Goal: Transaction & Acquisition: Download file/media

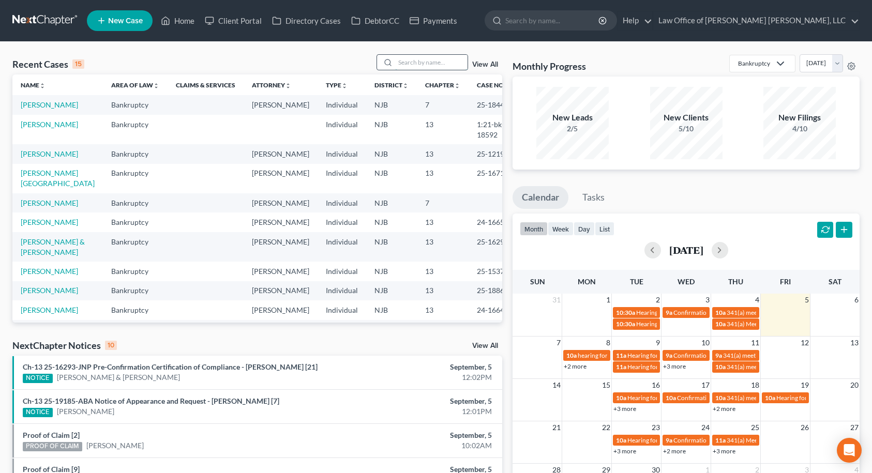
click at [416, 58] on input "search" at bounding box center [431, 62] width 72 height 15
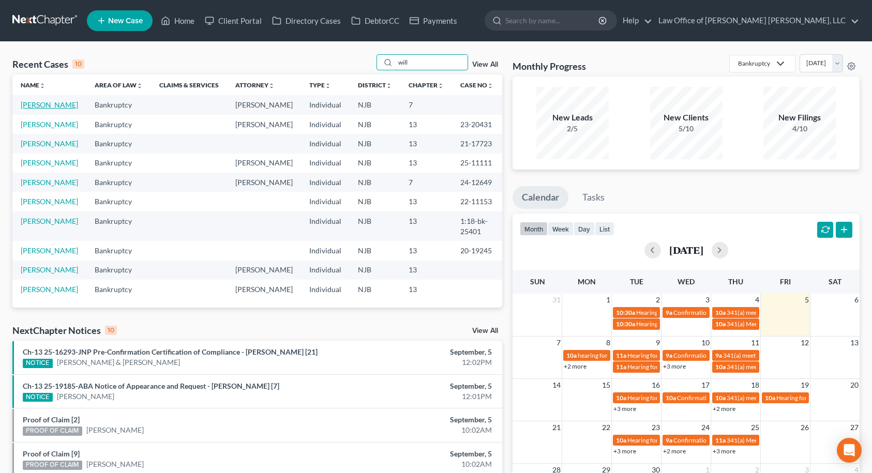
type input "will"
click at [35, 109] on link "[PERSON_NAME]" at bounding box center [49, 104] width 57 height 9
select select "14"
select select "6"
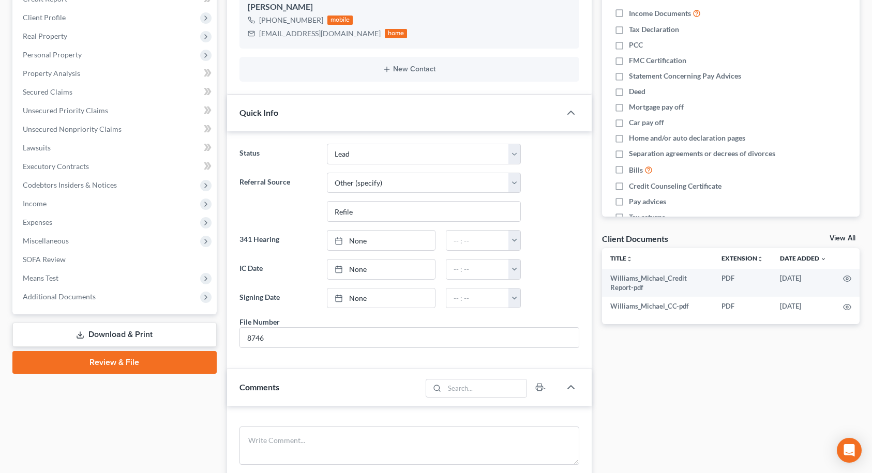
scroll to position [259, 0]
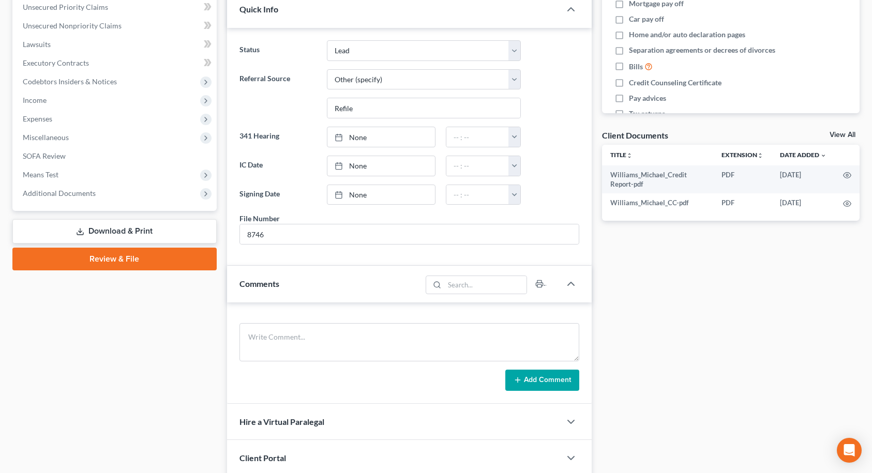
click at [81, 230] on icon at bounding box center [80, 232] width 8 height 8
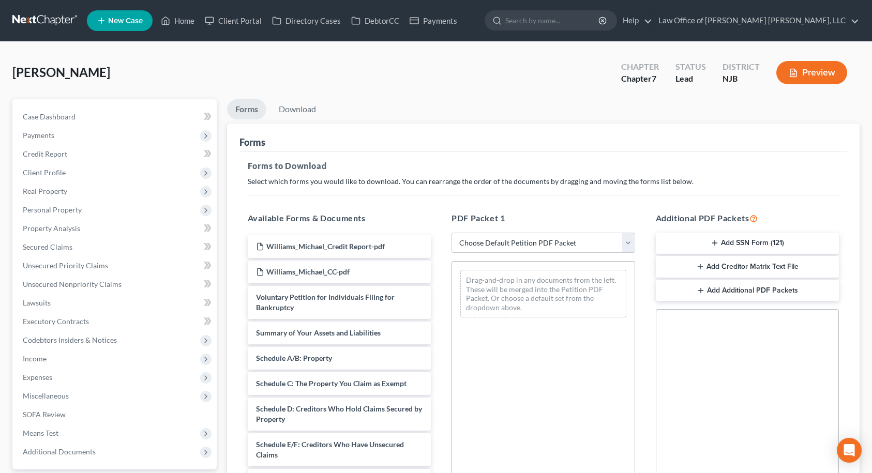
drag, startPoint x: 490, startPoint y: 239, endPoint x: 492, endPoint y: 252, distance: 13.0
click at [490, 239] on select "Choose Default Petition PDF Packet Complete Bankruptcy Petition (all forms and …" at bounding box center [544, 243] width 184 height 21
select select "5"
click at [452, 233] on select "Choose Default Petition PDF Packet Complete Bankruptcy Petition (all forms and …" at bounding box center [544, 243] width 184 height 21
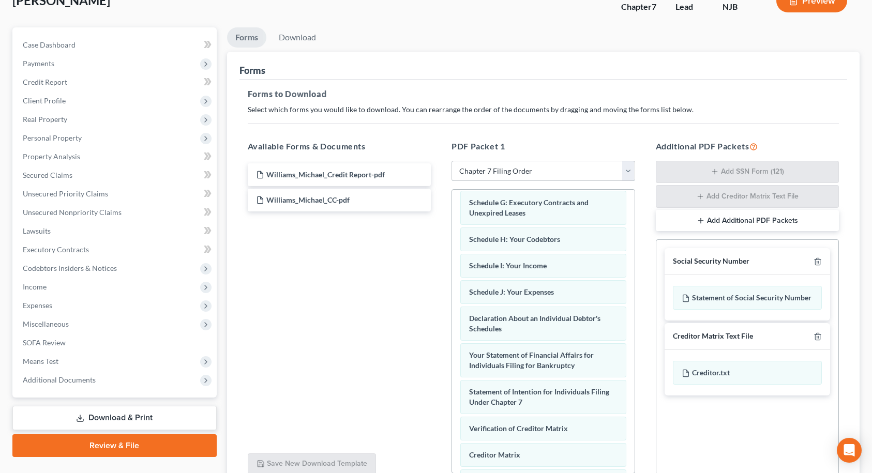
scroll to position [167, 0]
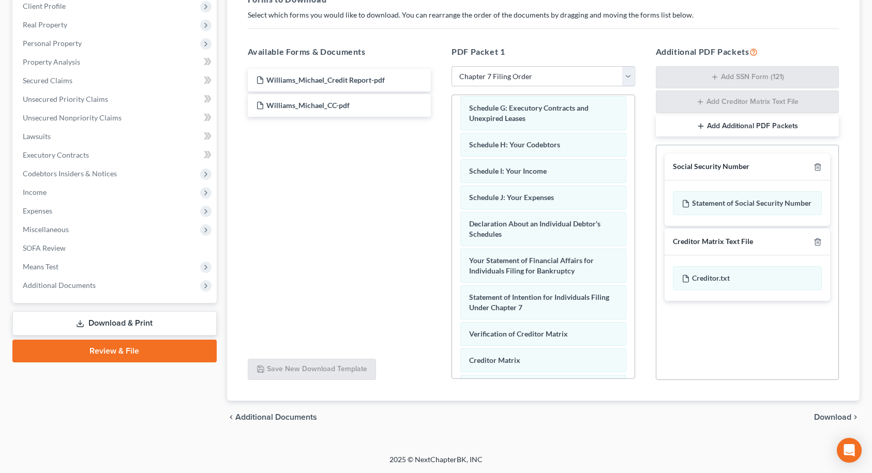
click at [823, 417] on span "Download" at bounding box center [832, 417] width 37 height 8
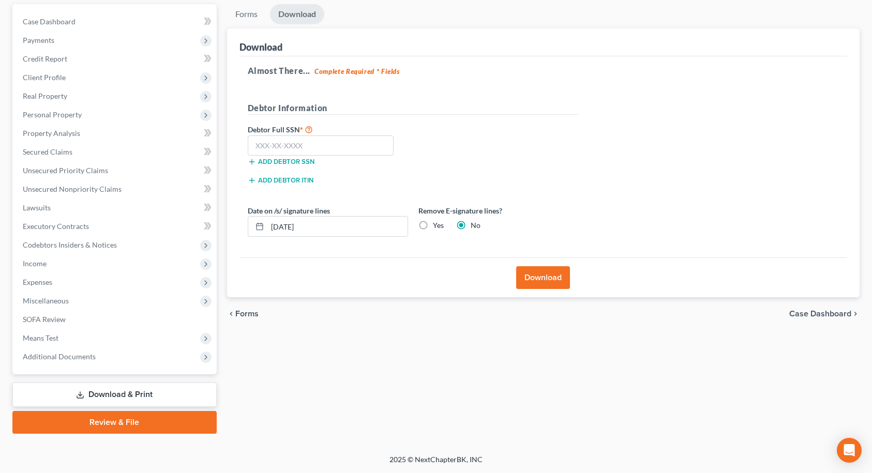
scroll to position [95, 0]
click at [291, 149] on input "text" at bounding box center [321, 146] width 146 height 21
type input "154-54-8992"
click at [521, 274] on button "Download" at bounding box center [543, 277] width 54 height 23
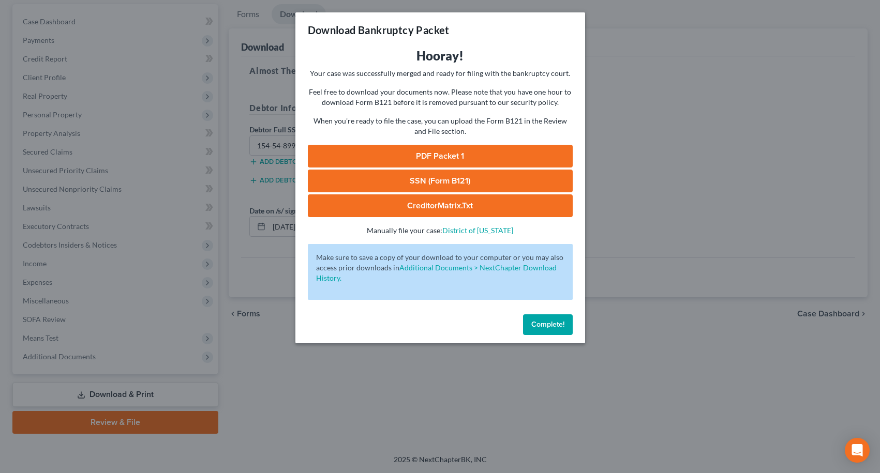
click at [471, 181] on link "SSN (Form B121)" at bounding box center [440, 181] width 265 height 23
click at [412, 158] on link "PDF Packet 1" at bounding box center [440, 156] width 265 height 23
click at [548, 330] on button "Complete!" at bounding box center [548, 325] width 50 height 21
